Goal: Information Seeking & Learning: Learn about a topic

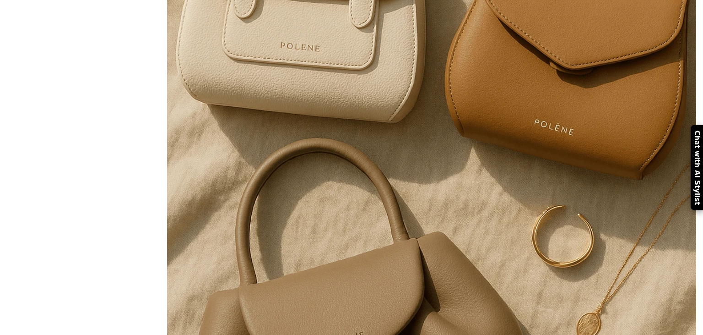
scroll to position [5149, 0]
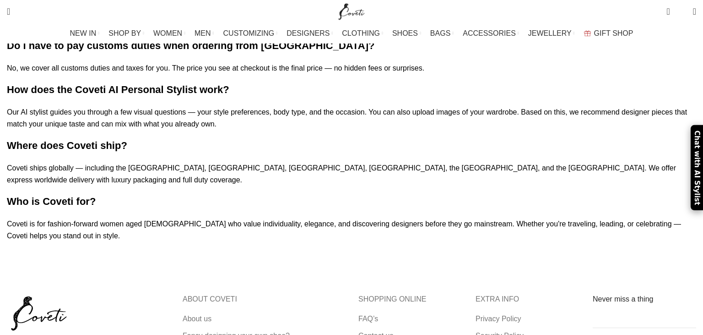
scroll to position [1435, 0]
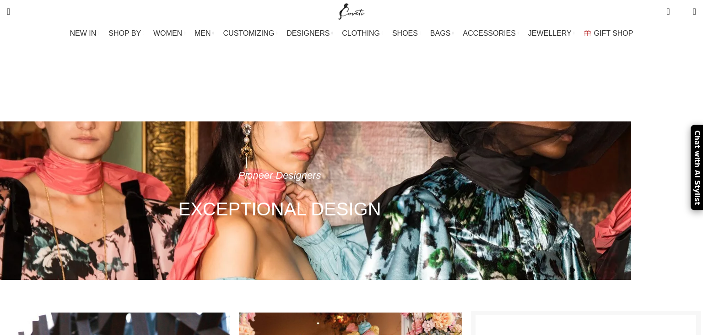
click at [553, 167] on div "Pioneer Designers" at bounding box center [280, 179] width 546 height 25
click at [377, 206] on div "Pioneer Designers EXCEPTIONAL DESIGN" at bounding box center [279, 200] width 703 height 158
